Goal: Task Accomplishment & Management: Manage account settings

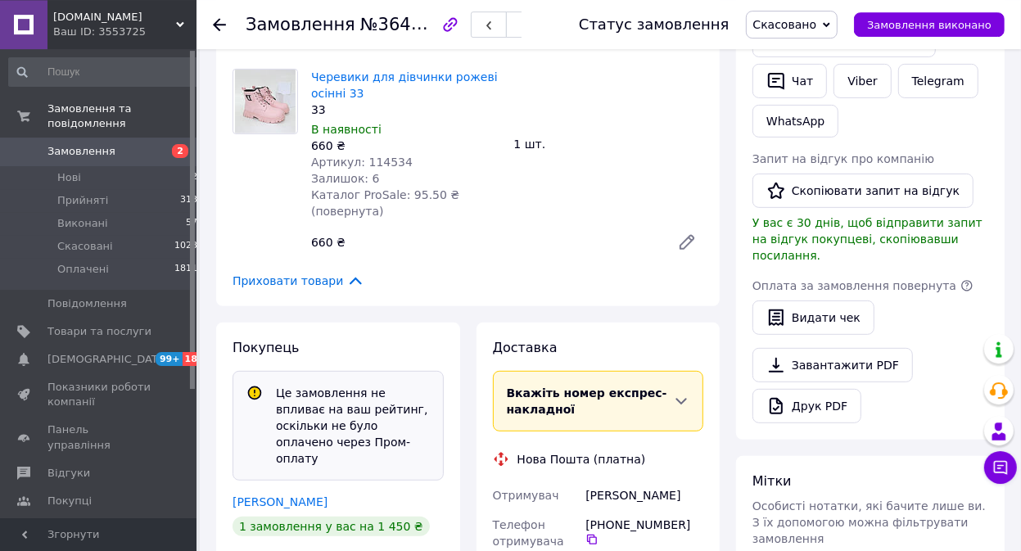
scroll to position [663, 0]
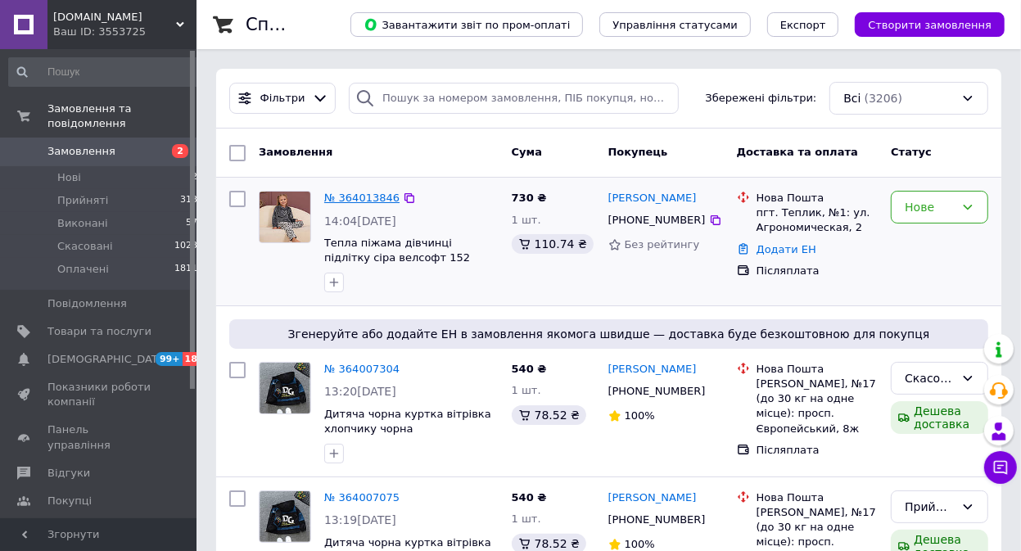
click at [352, 203] on link "№ 364013846" at bounding box center [361, 198] width 75 height 12
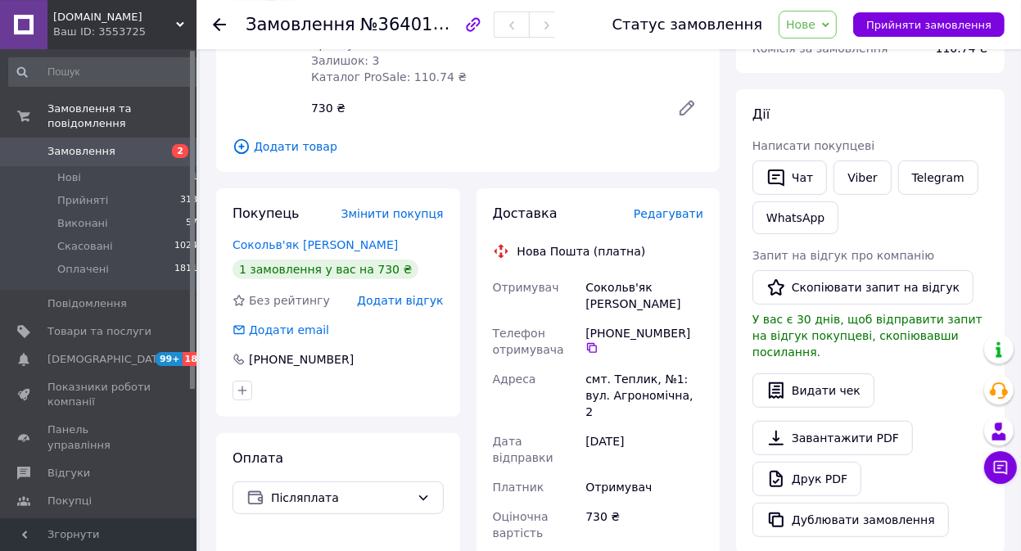
scroll to position [111, 0]
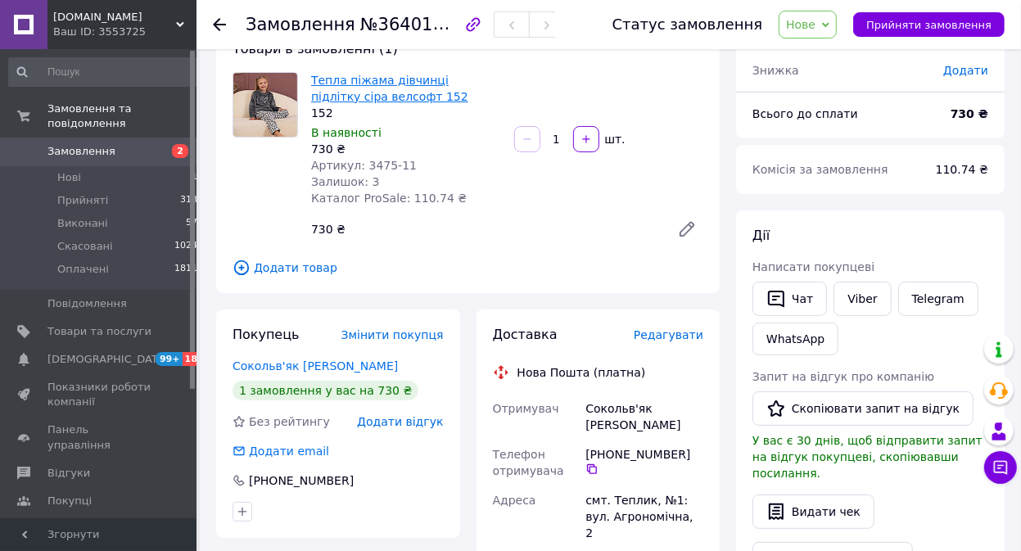
click at [368, 94] on link "Тепла піжама дівчинці підлітку сіра велсофт 152" at bounding box center [389, 88] width 157 height 29
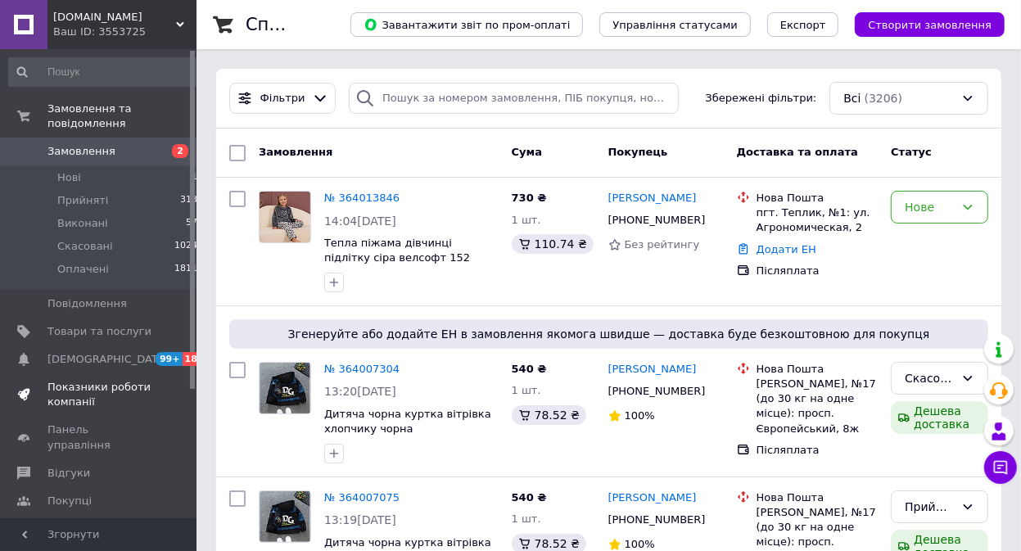
click at [78, 380] on span "Показники роботи компанії" at bounding box center [99, 394] width 104 height 29
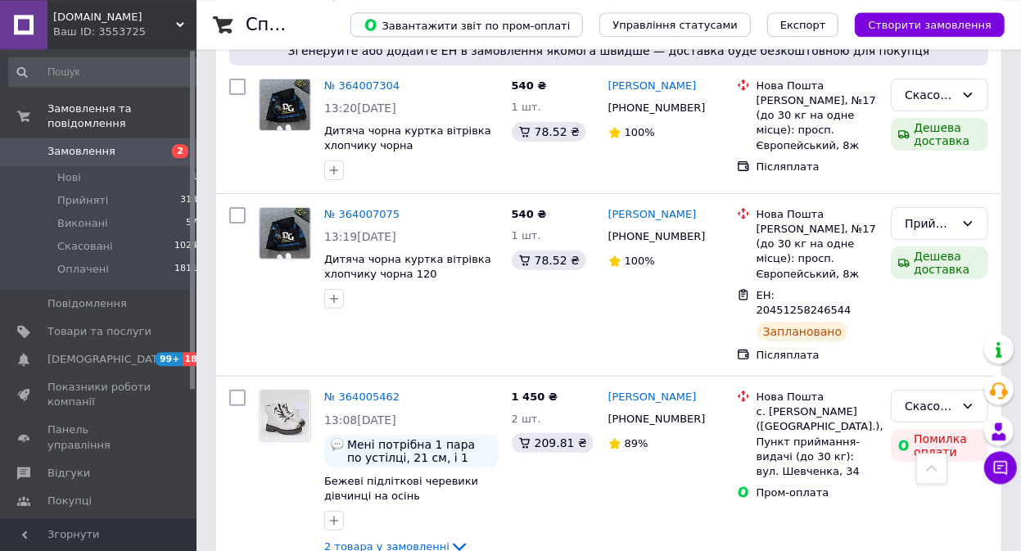
scroll to position [221, 0]
